Goal: Task Accomplishment & Management: Manage account settings

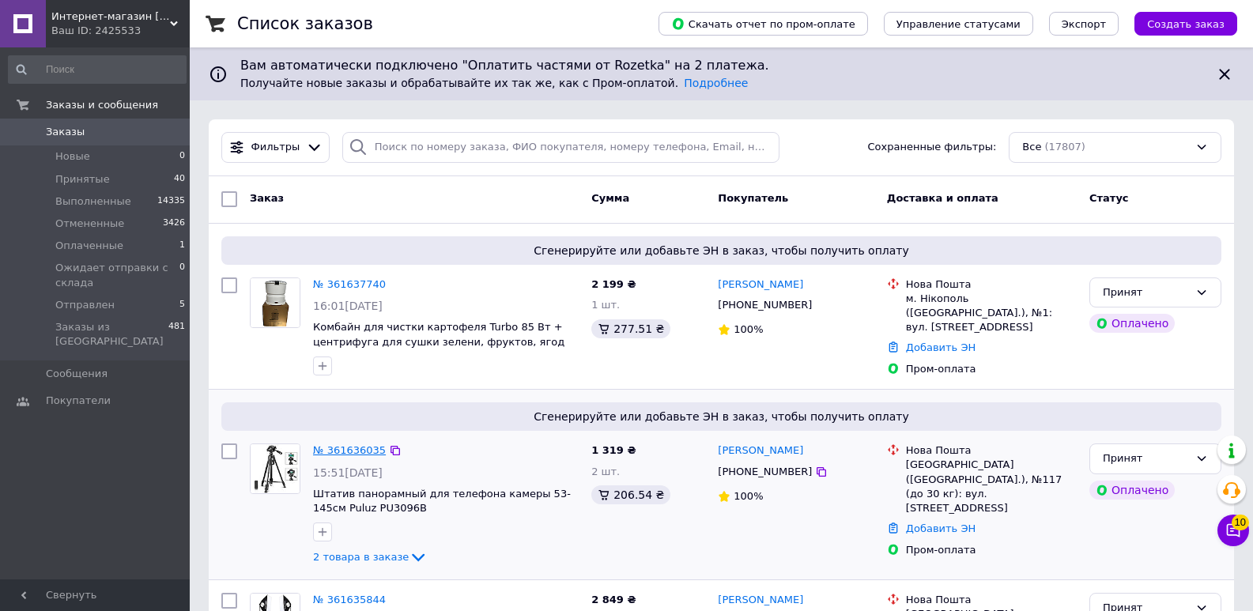
click at [352, 447] on link "№ 361636035" at bounding box center [349, 450] width 73 height 12
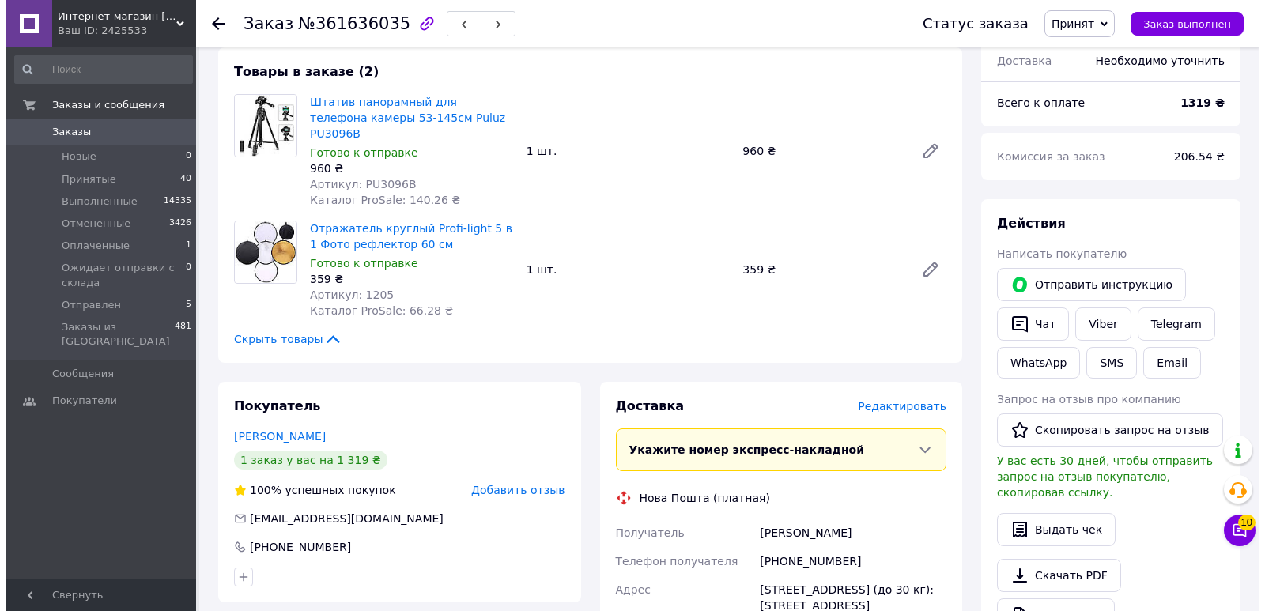
scroll to position [632, 0]
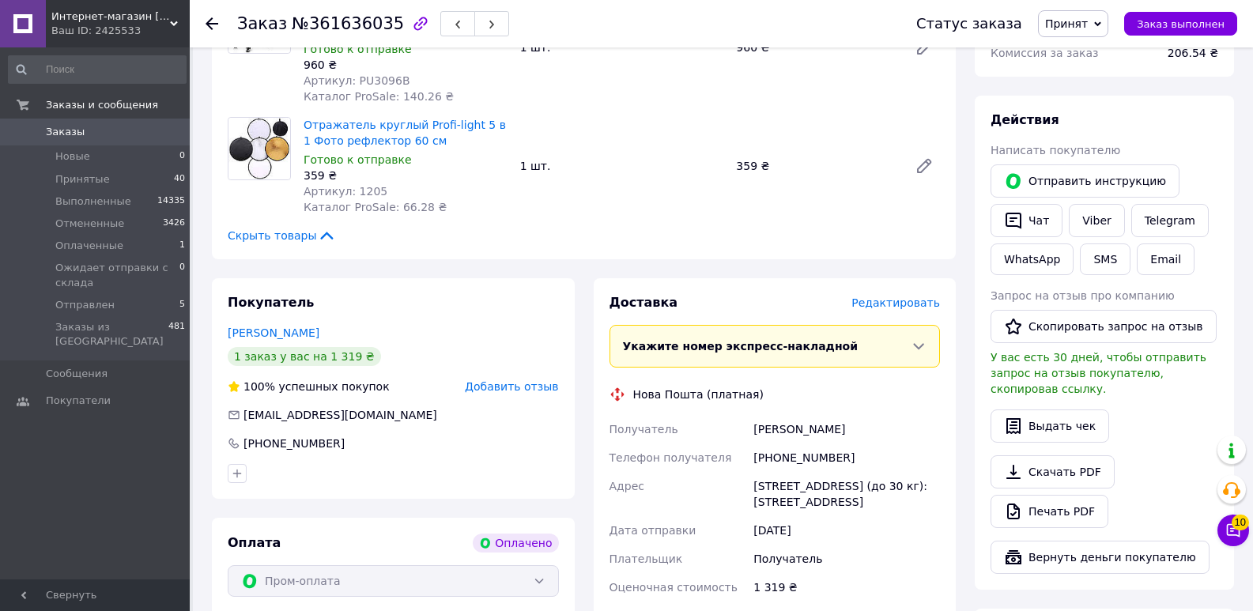
click at [892, 296] on span "Редактировать" at bounding box center [895, 302] width 89 height 13
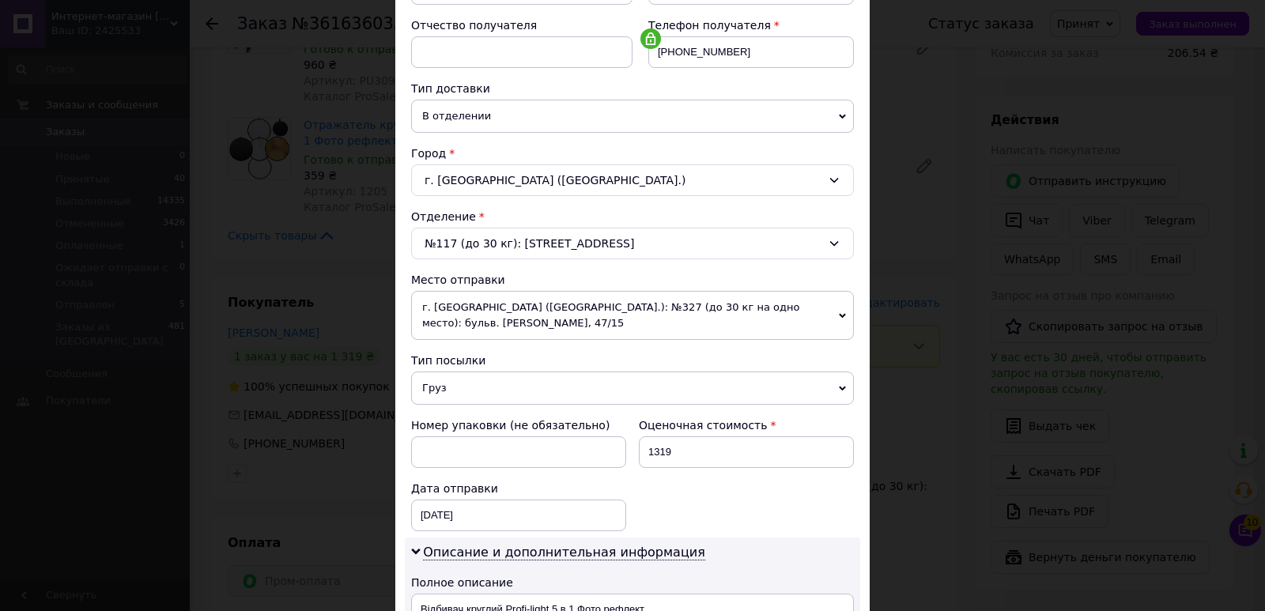
scroll to position [316, 0]
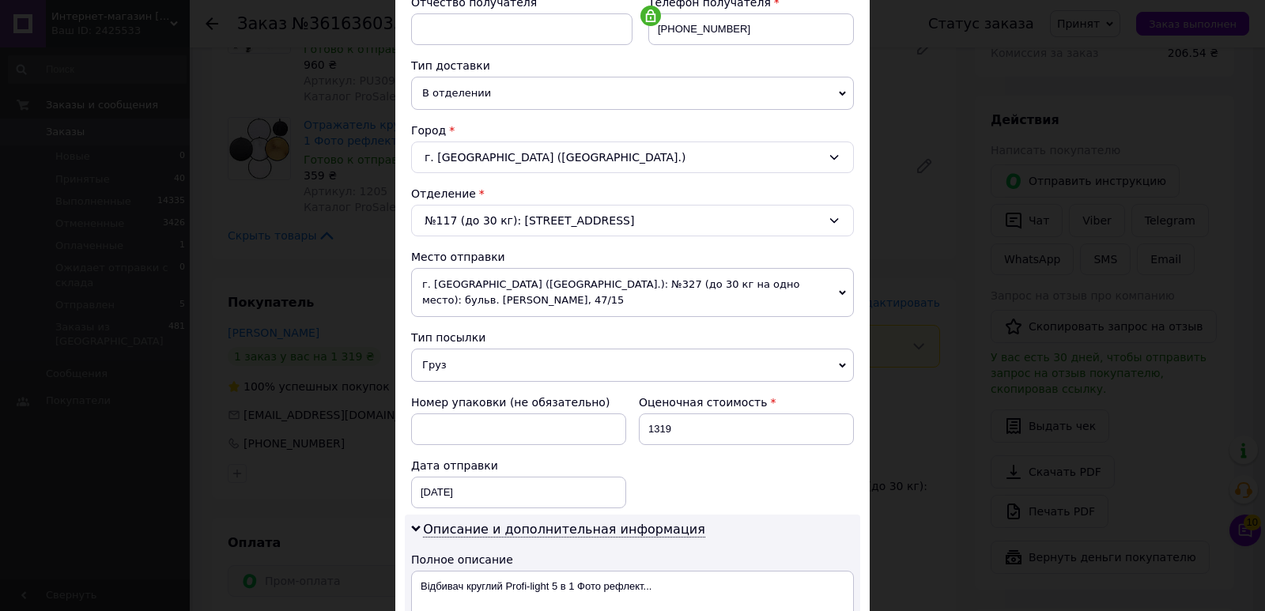
click at [584, 291] on span "г. [GEOGRAPHIC_DATA] ([GEOGRAPHIC_DATA].): №327 (до 30 кг на одно место): бульв…" at bounding box center [632, 292] width 443 height 49
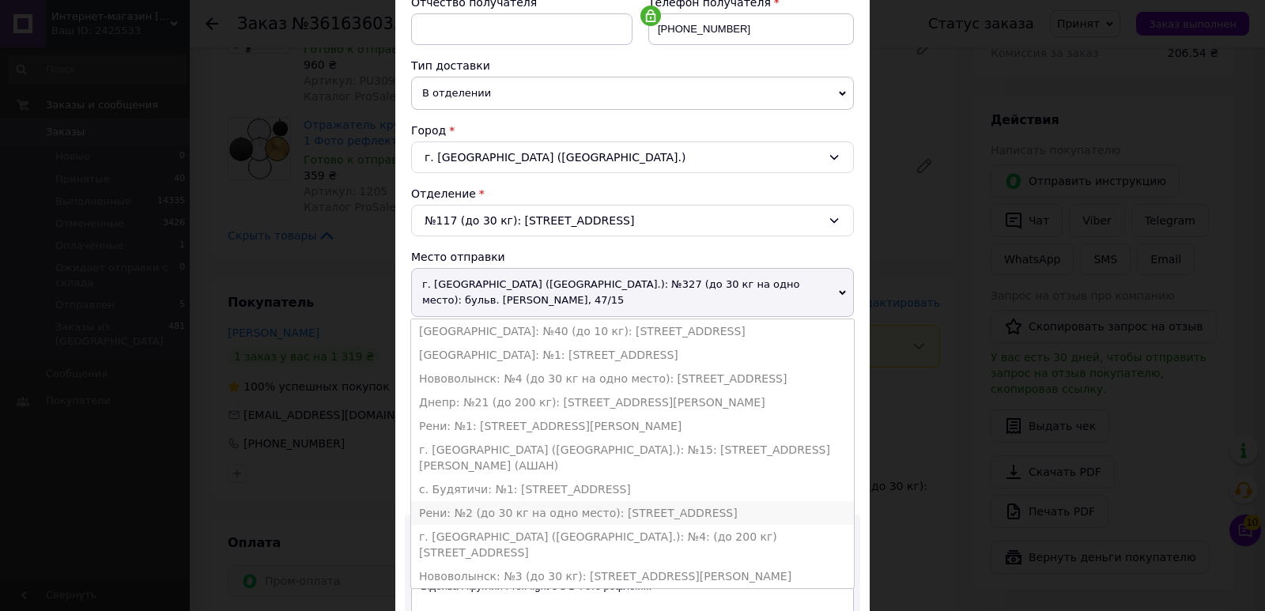
click at [665, 501] on li "Рени: №2 (до 30 кг на одно место): [STREET_ADDRESS]" at bounding box center [632, 513] width 443 height 24
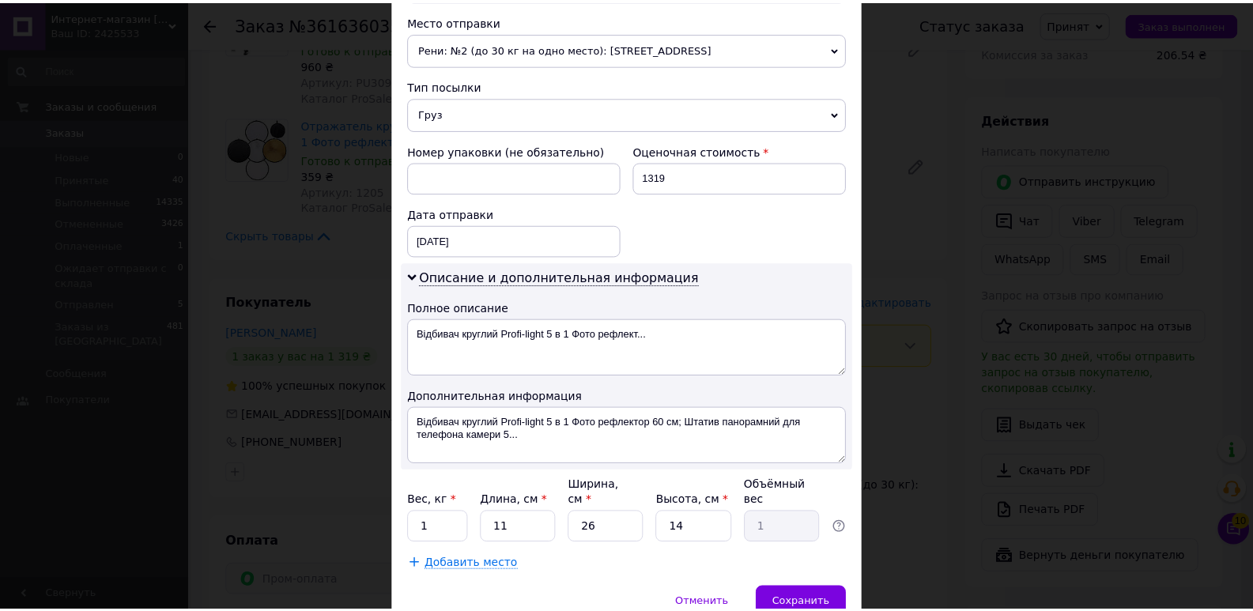
scroll to position [553, 0]
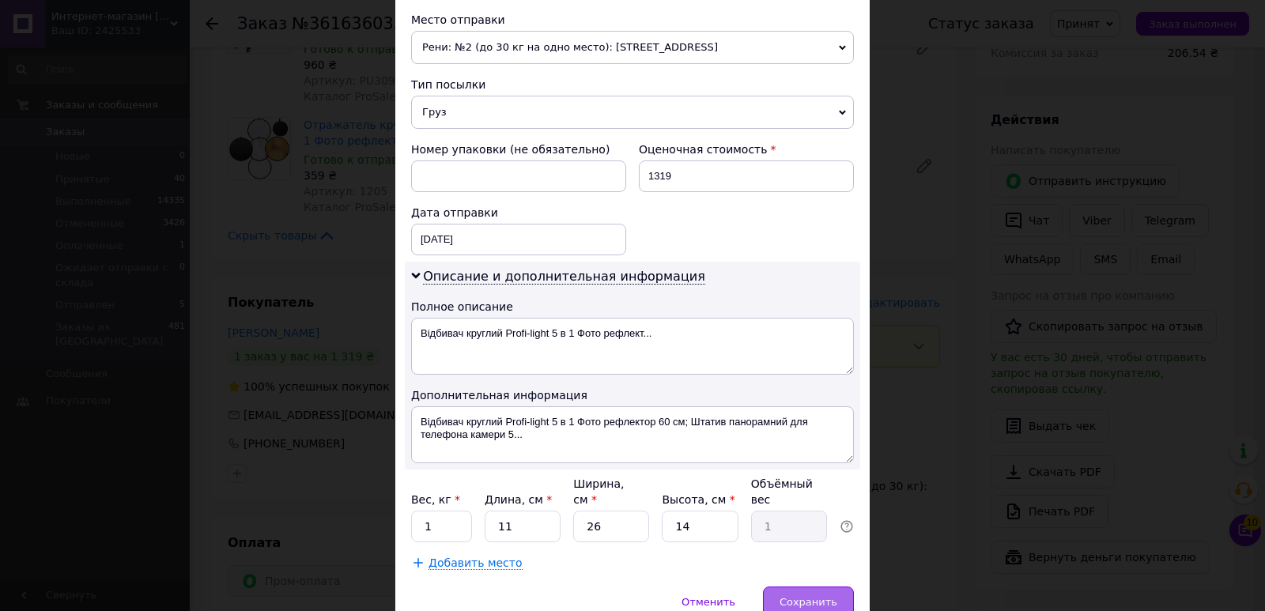
click at [811, 596] on span "Сохранить" at bounding box center [808, 602] width 58 height 12
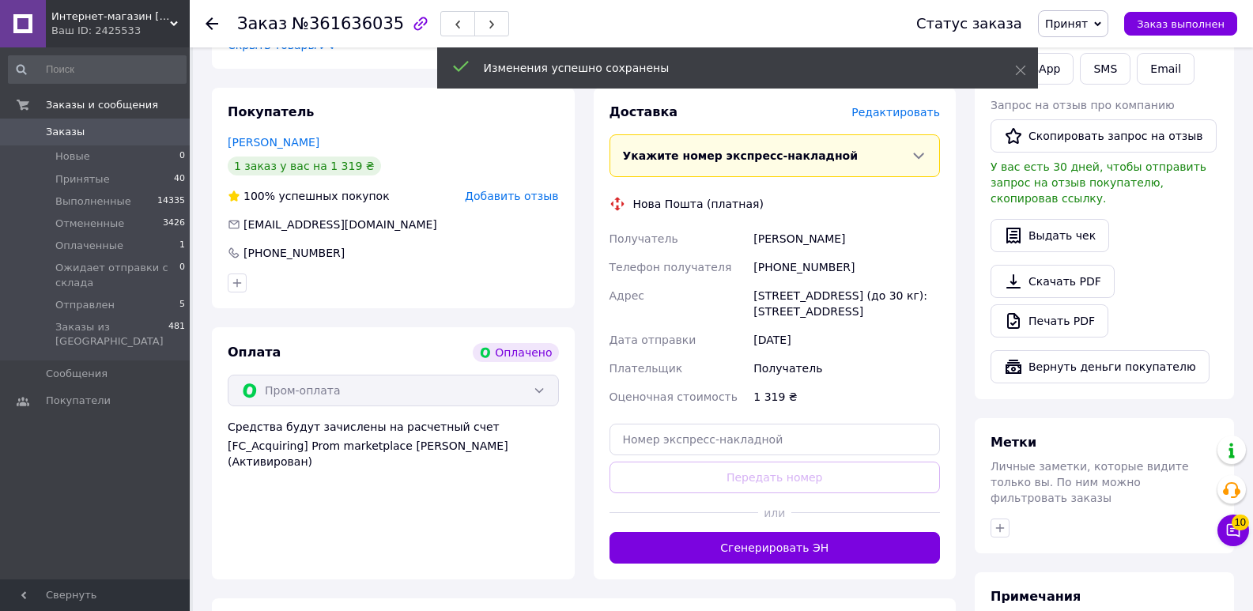
scroll to position [869, 0]
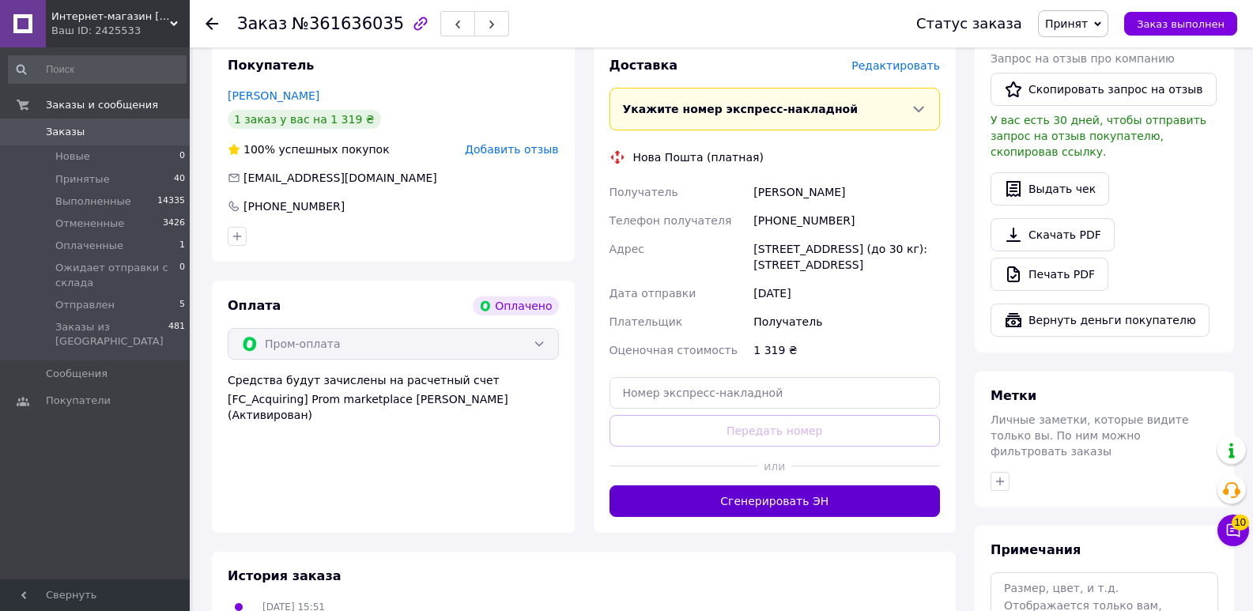
click at [783, 485] on button "Сгенерировать ЭН" at bounding box center [774, 501] width 331 height 32
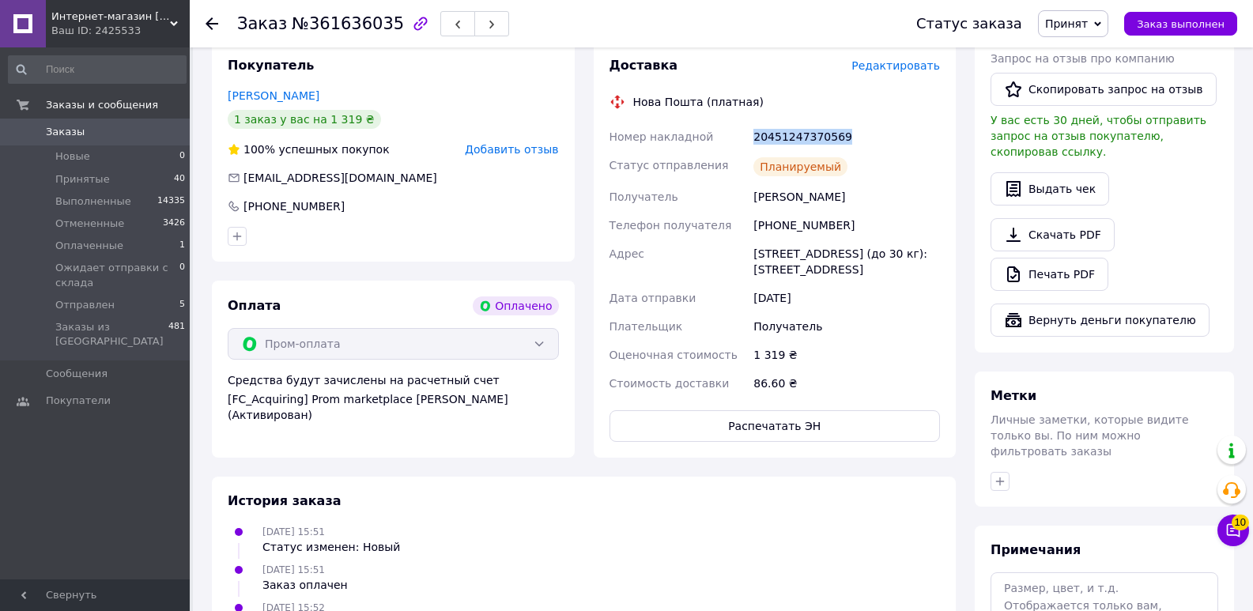
drag, startPoint x: 752, startPoint y: 85, endPoint x: 837, endPoint y: 90, distance: 85.5
click at [837, 123] on div "20451247370569" at bounding box center [846, 137] width 193 height 28
copy div "20451247370569"
